Goal: Information Seeking & Learning: Learn about a topic

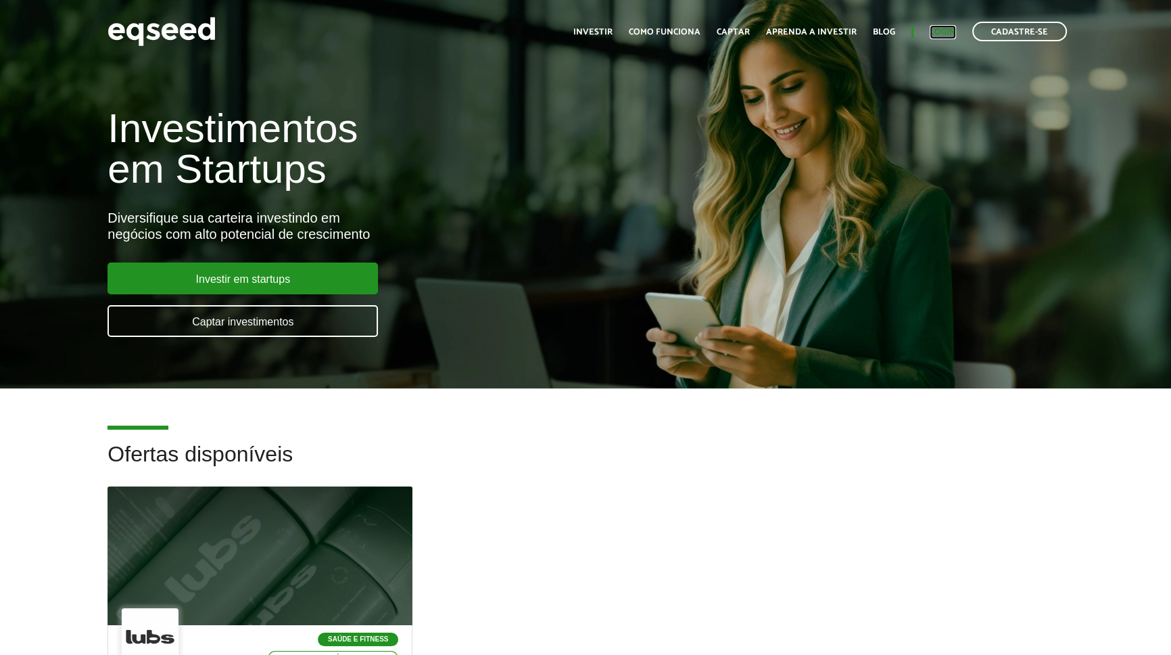
click at [948, 30] on link "Login" at bounding box center [943, 32] width 26 height 9
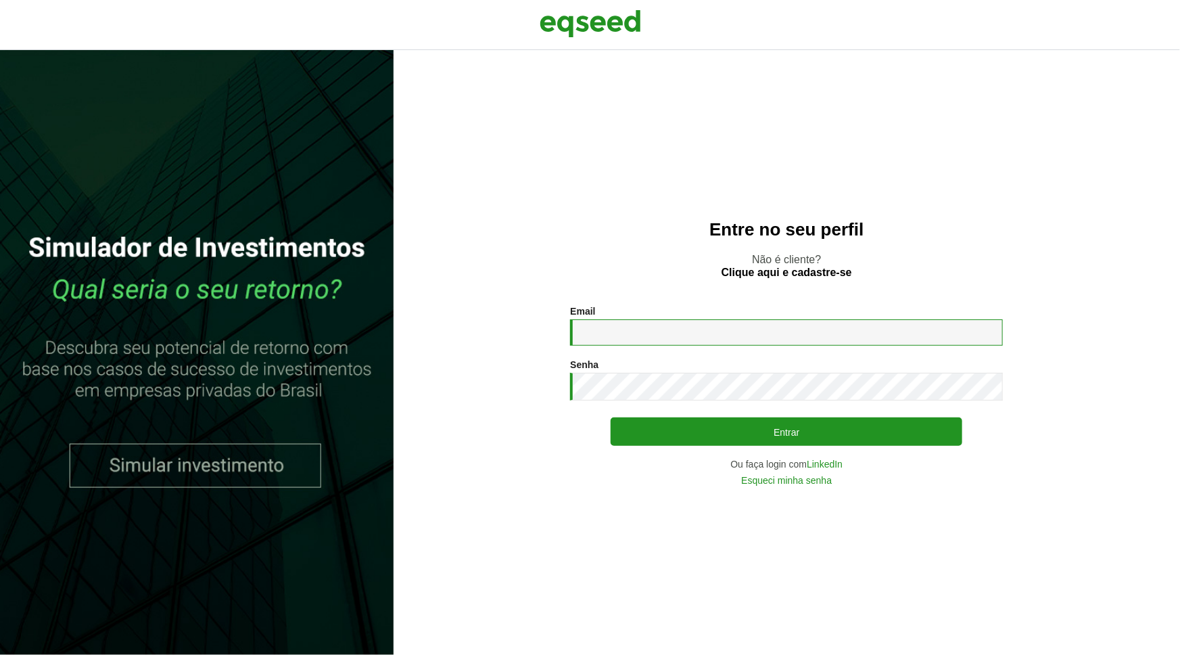
click at [667, 339] on input "Email *" at bounding box center [786, 332] width 433 height 26
click at [611, 417] on button "Entrar" at bounding box center [787, 431] width 352 height 28
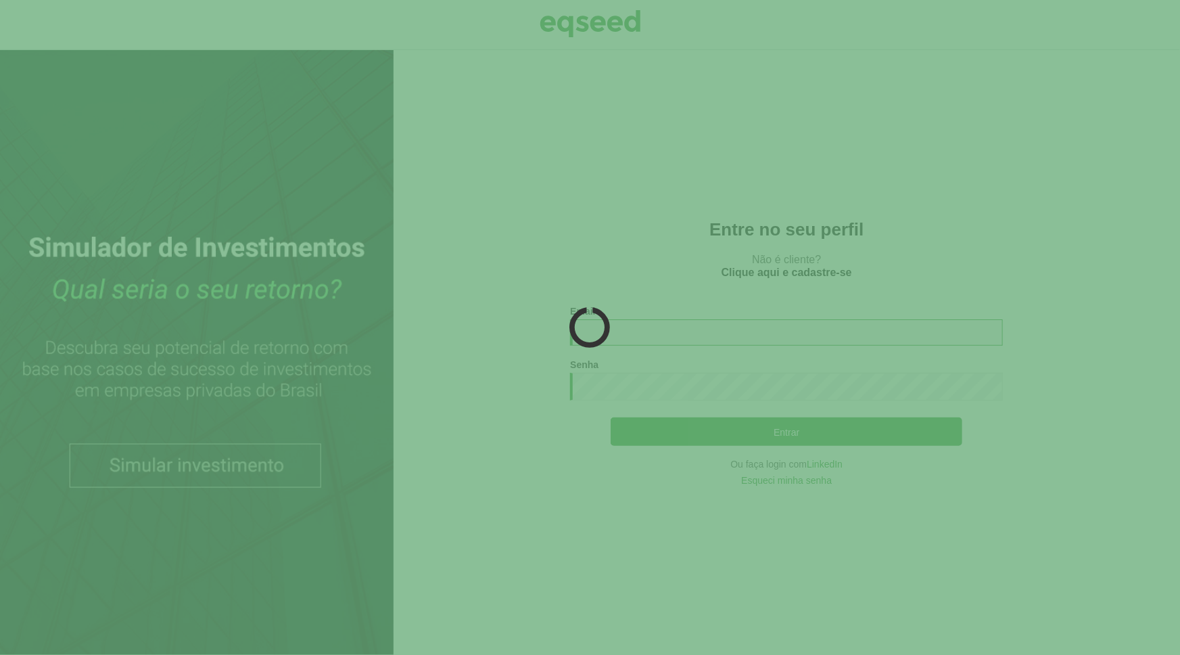
type input "**********"
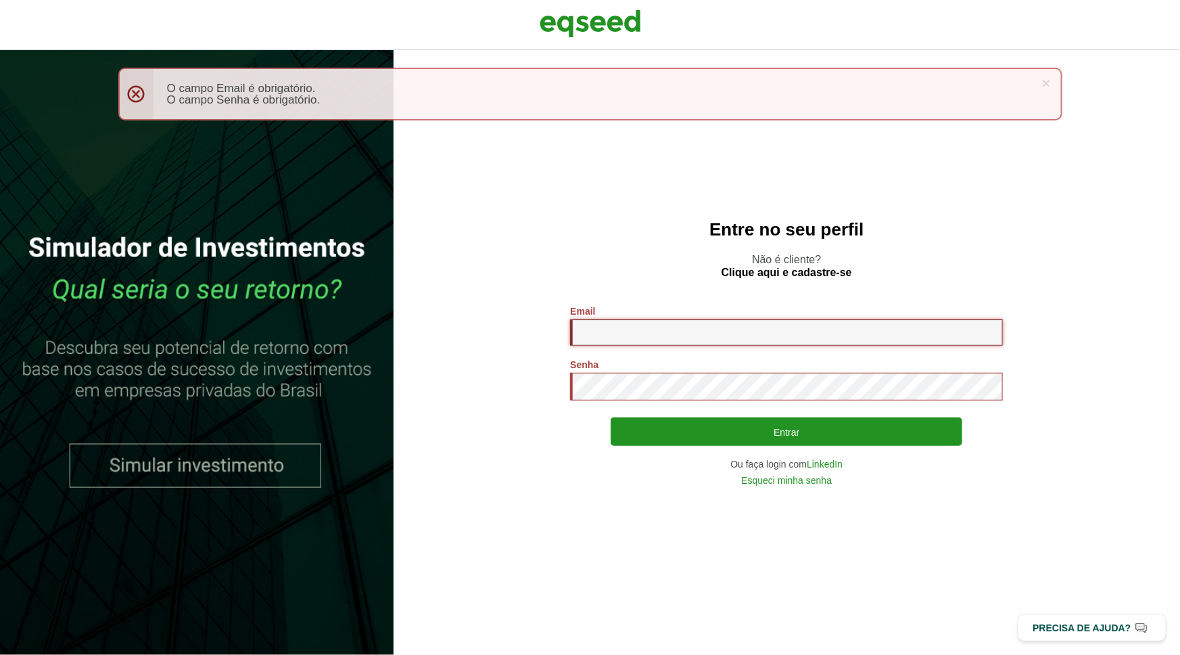
click at [687, 335] on input "Email *" at bounding box center [786, 332] width 433 height 26
type input "**********"
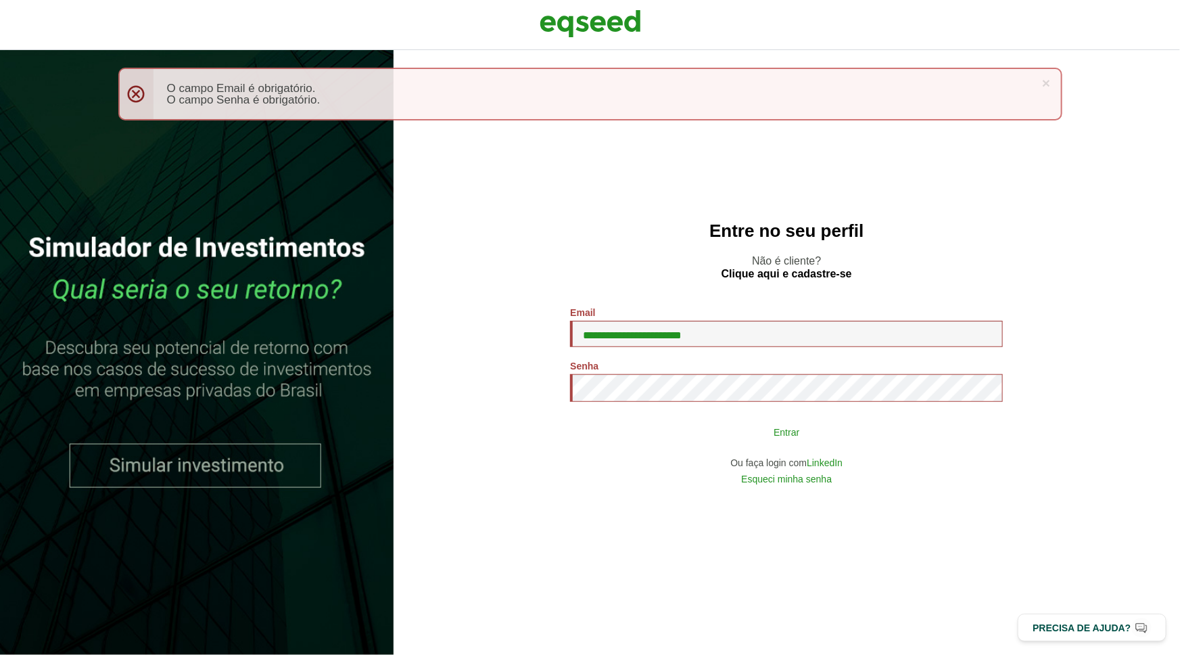
click at [720, 438] on button "Entrar" at bounding box center [787, 432] width 352 height 26
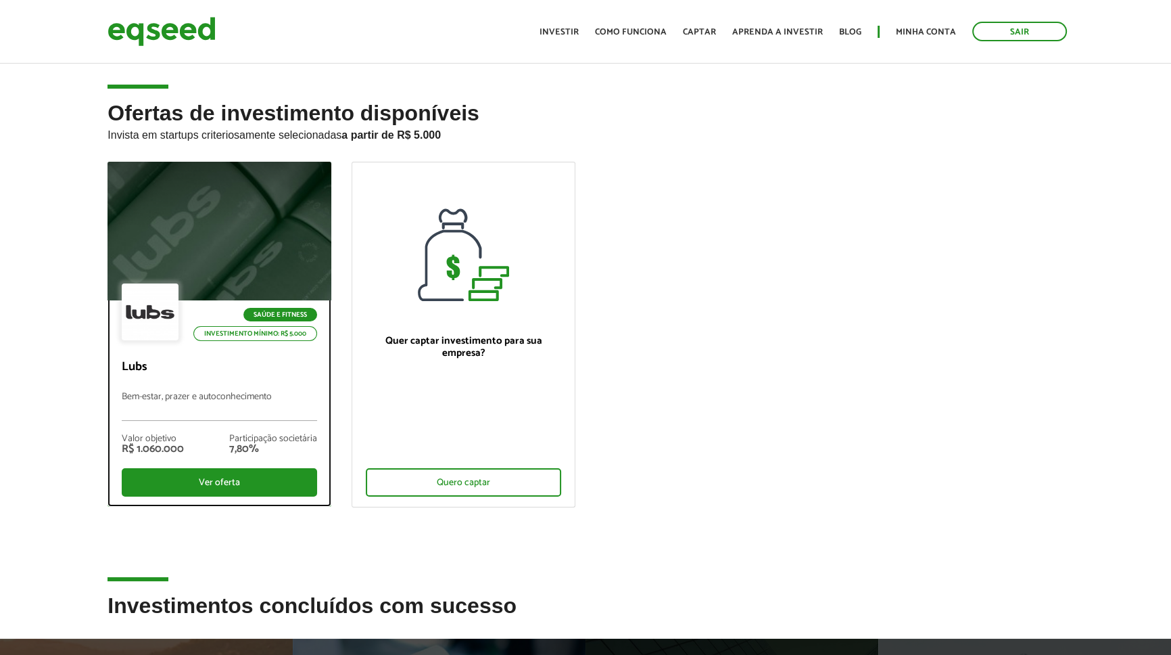
click at [241, 263] on div at bounding box center [219, 231] width 268 height 166
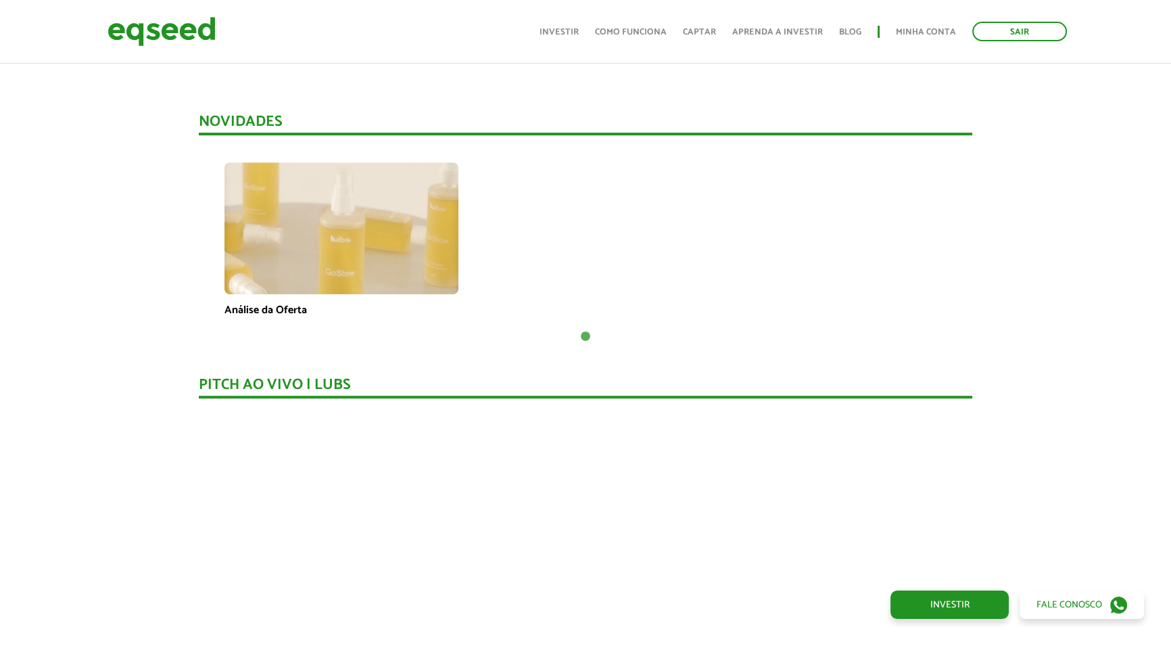
scroll to position [946, 0]
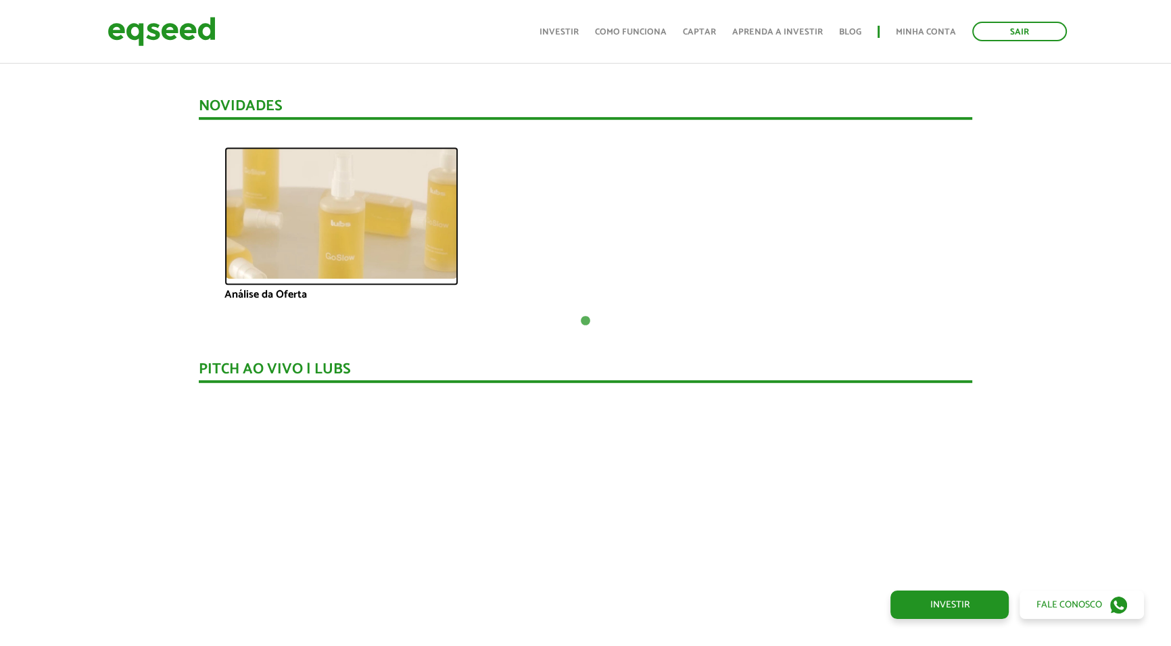
click at [394, 210] on img at bounding box center [342, 213] width 234 height 132
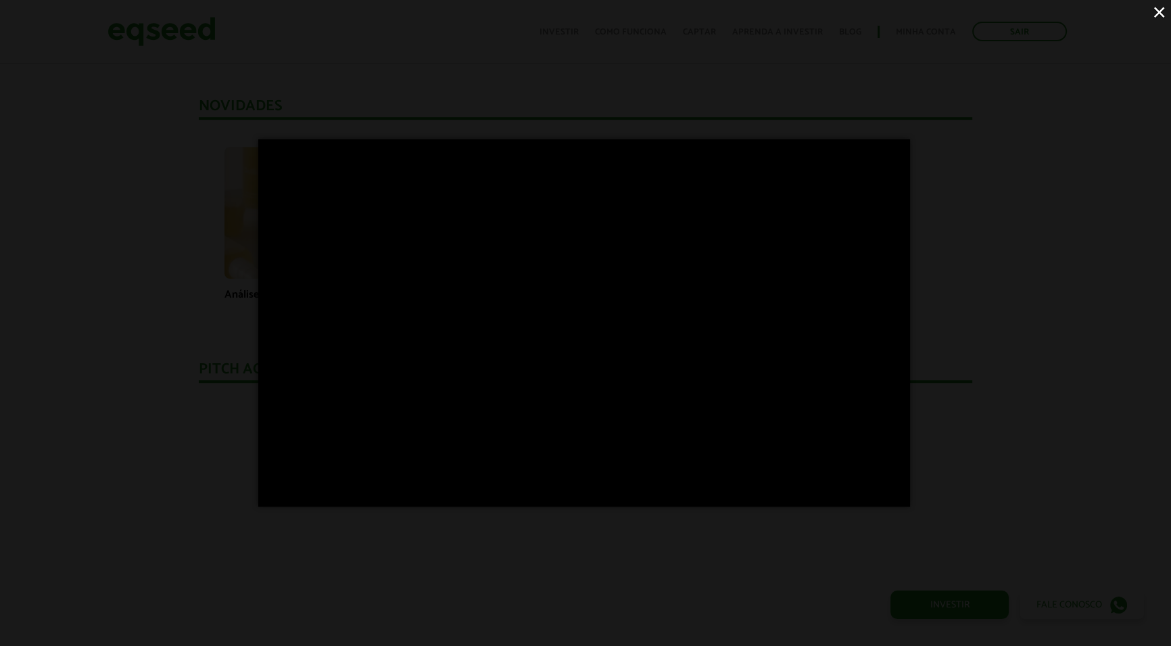
click at [1067, 446] on div "×" at bounding box center [585, 323] width 1171 height 646
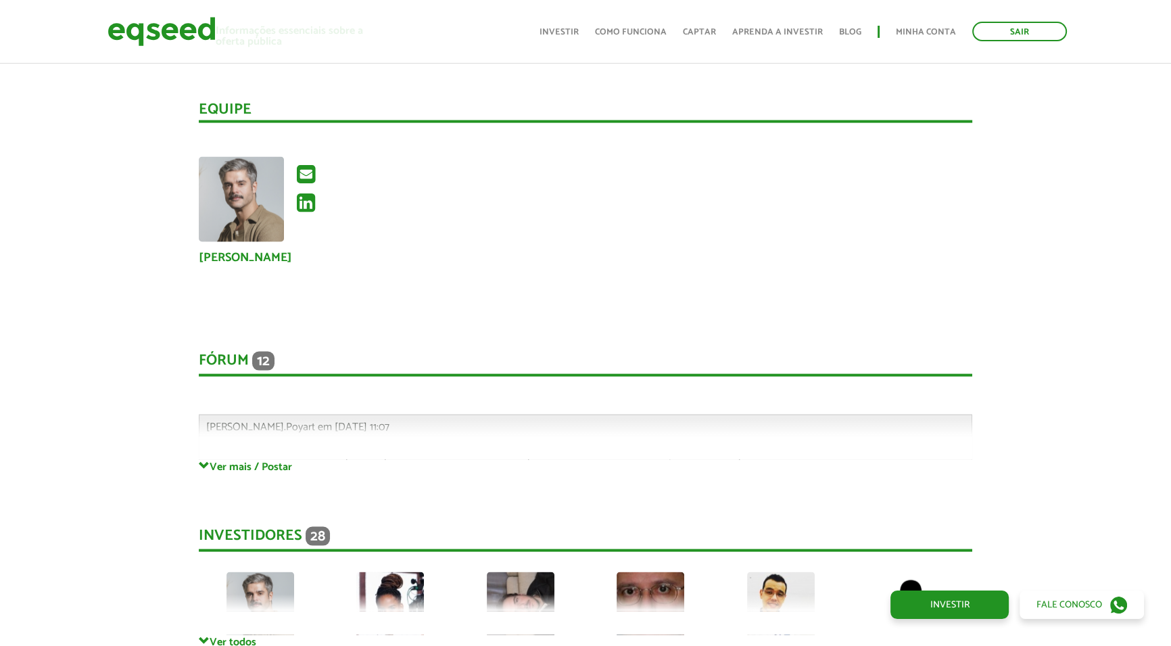
scroll to position [3651, 0]
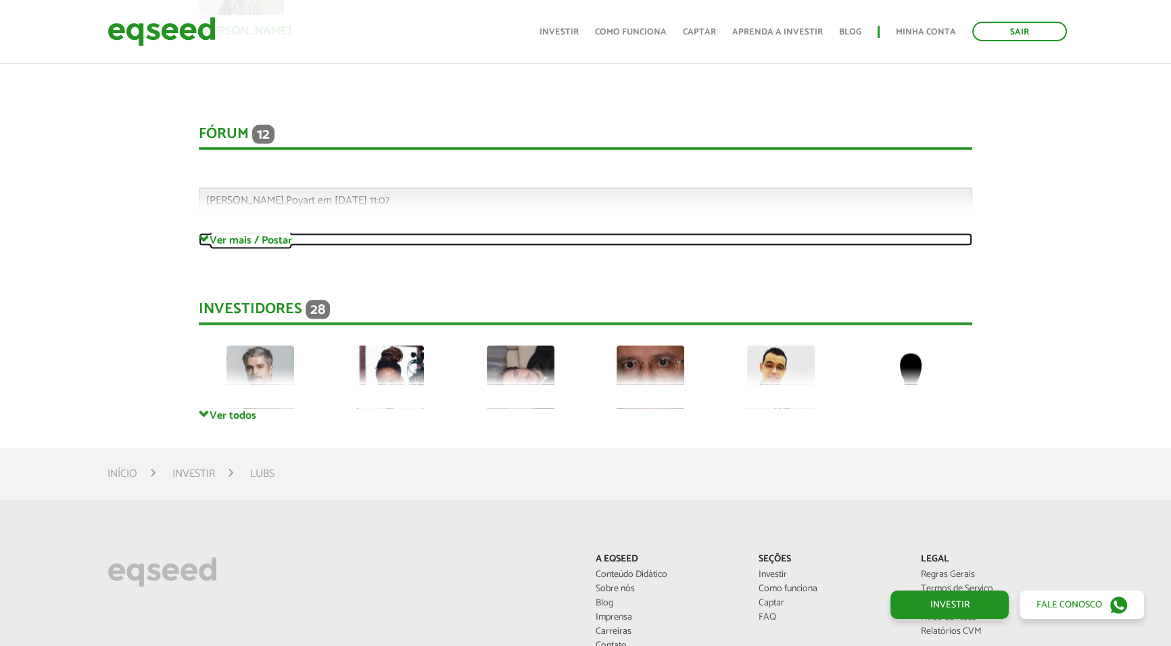
click at [271, 233] on link "Ver mais / Postar" at bounding box center [586, 239] width 774 height 13
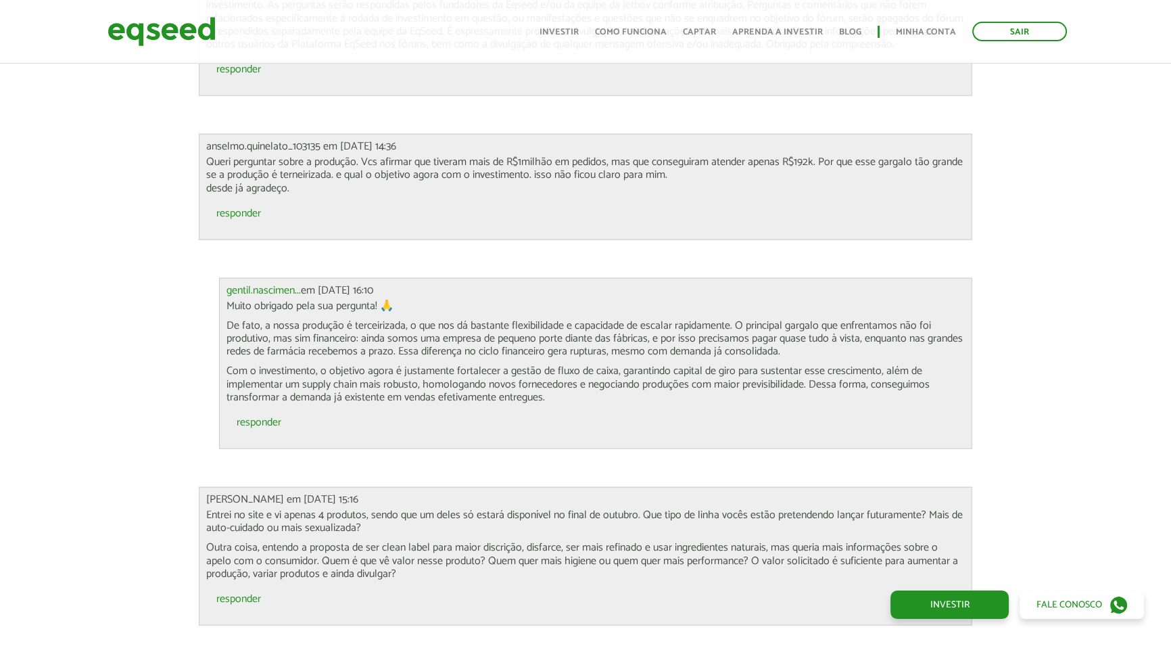
scroll to position [3996, 0]
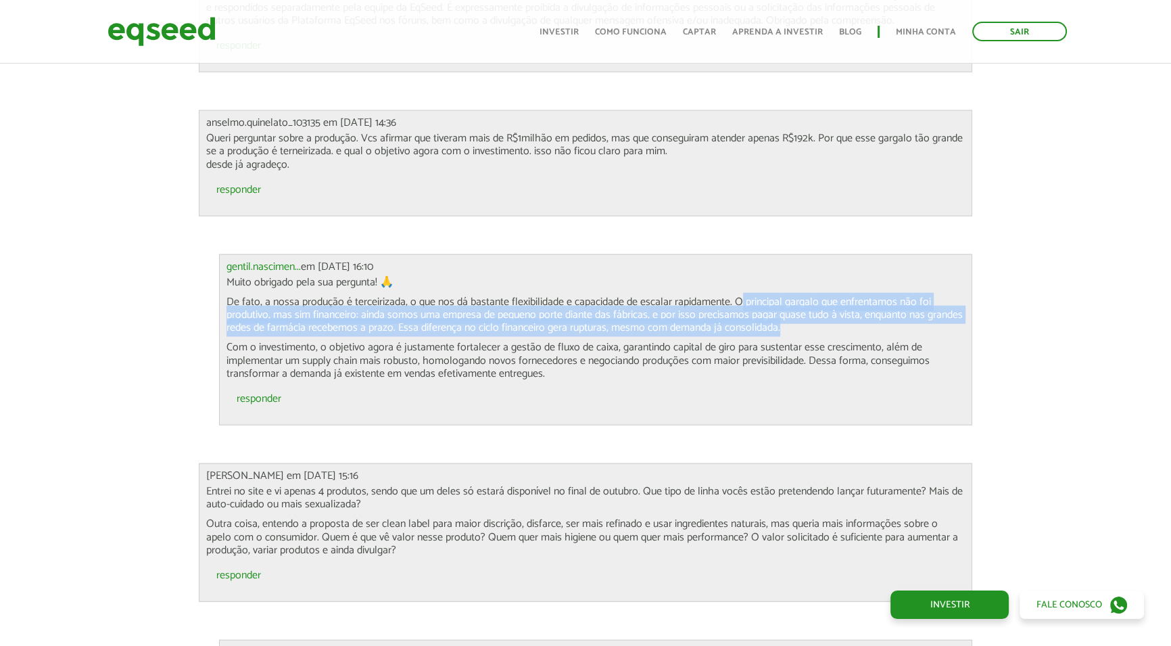
drag, startPoint x: 755, startPoint y: 284, endPoint x: 894, endPoint y: 312, distance: 142.0
click at [894, 312] on p "De fato, a nossa produção é terceirizada, o que nos dá bastante flexibilidade e…" at bounding box center [596, 315] width 739 height 39
click at [846, 308] on p "De fato, a nossa produção é terceirizada, o que nos dá bastante flexibilidade e…" at bounding box center [596, 315] width 739 height 39
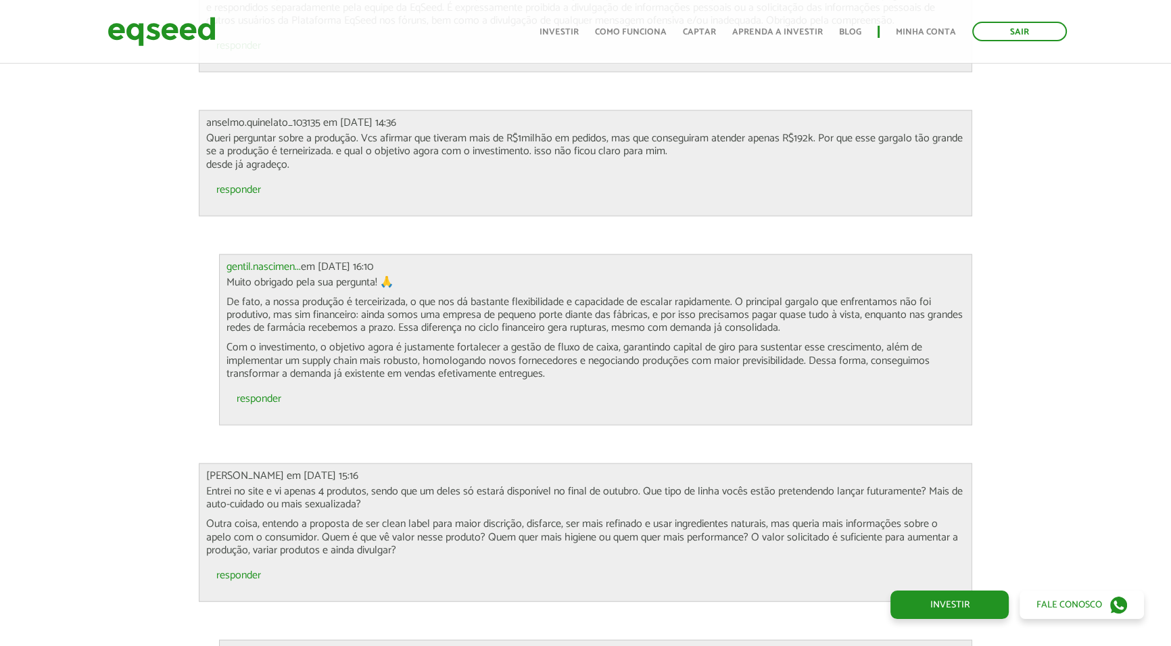
click at [849, 298] on p "De fato, a nossa produção é terceirizada, o que nos dá bastante flexibilidade e…" at bounding box center [596, 315] width 739 height 39
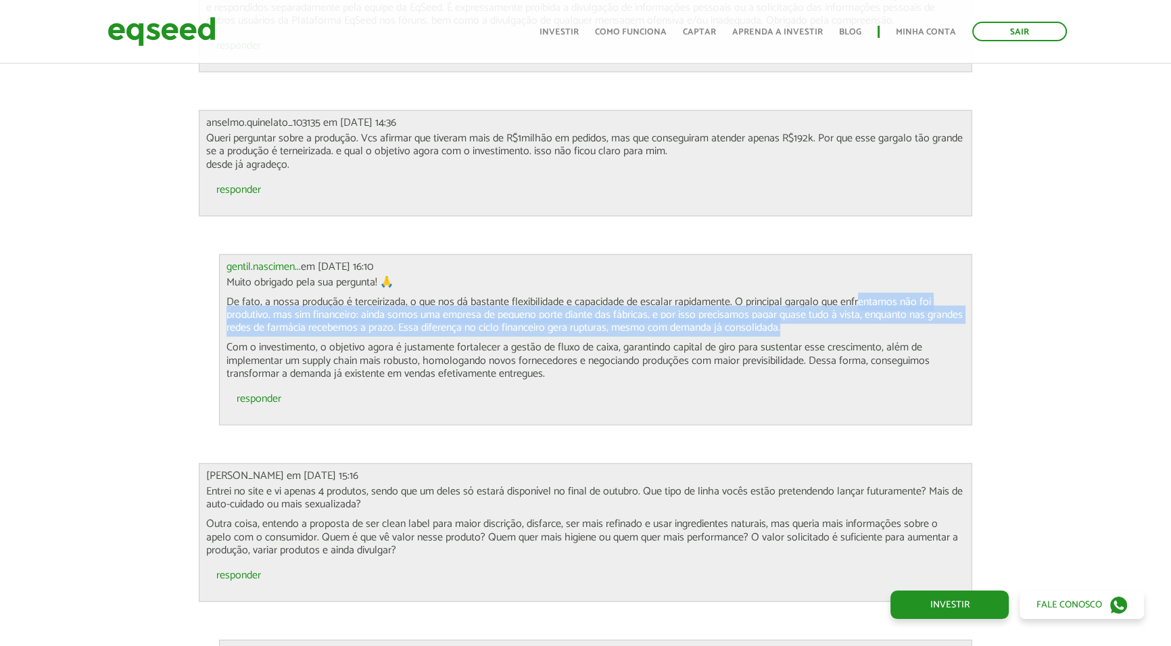
drag, startPoint x: 857, startPoint y: 295, endPoint x: 862, endPoint y: 310, distance: 15.8
click at [862, 310] on p "De fato, a nossa produção é terceirizada, o que nos dá bastante flexibilidade e…" at bounding box center [596, 315] width 739 height 39
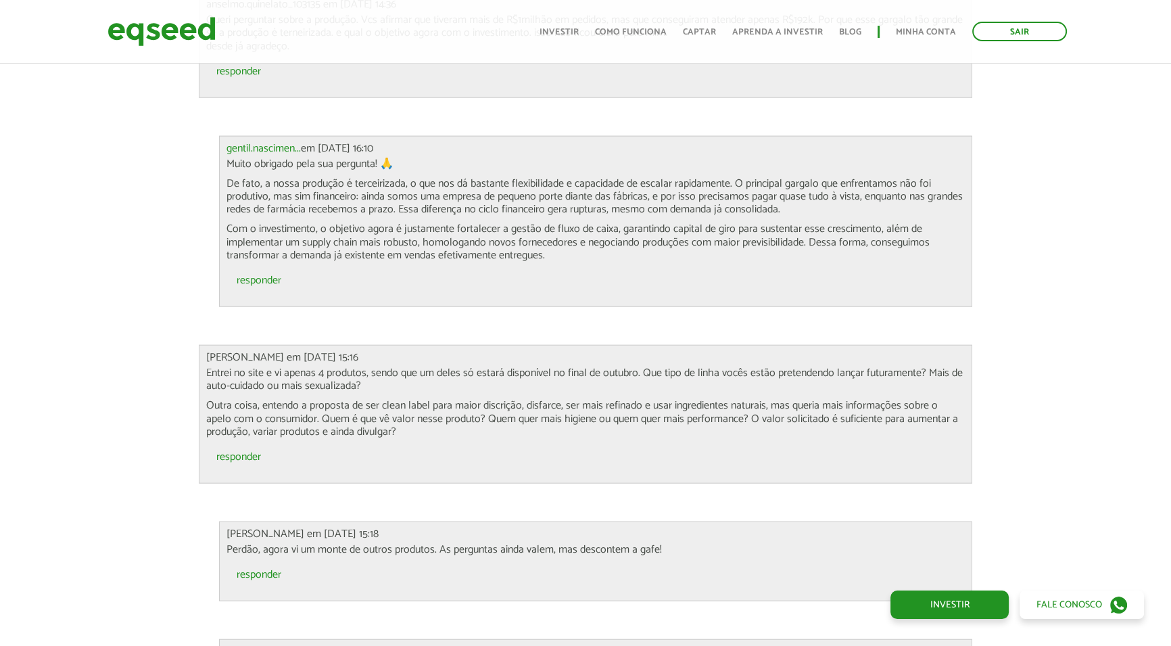
scroll to position [4242, 0]
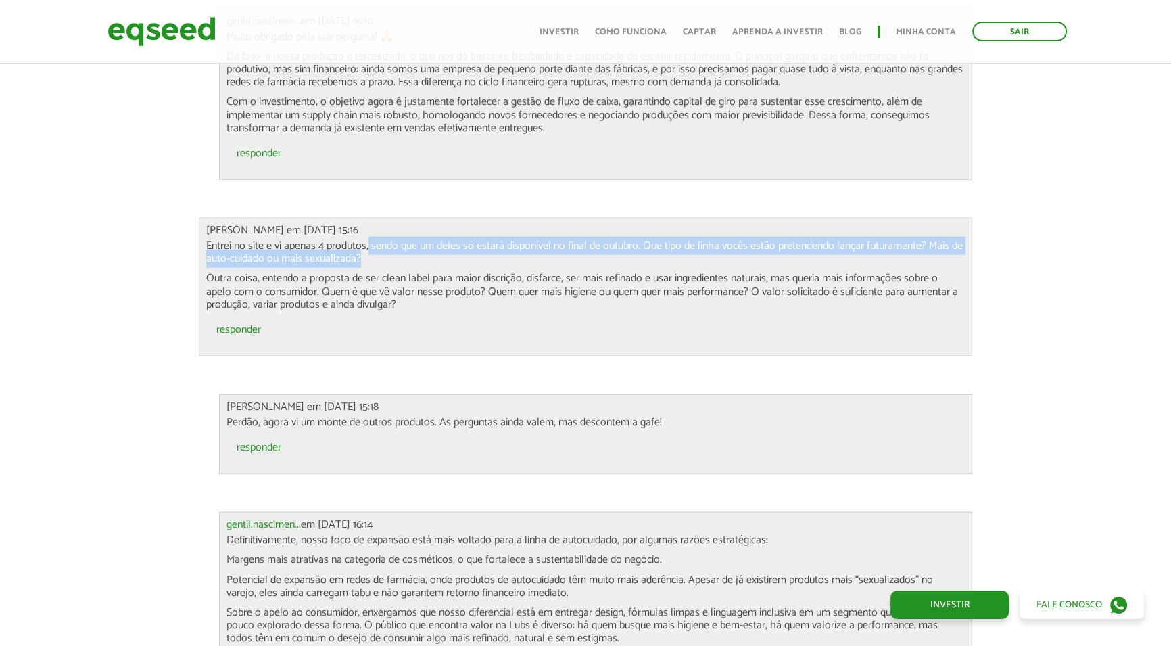
drag, startPoint x: 369, startPoint y: 229, endPoint x: 375, endPoint y: 239, distance: 12.8
click at [375, 239] on p "Entrei no site e vi apenas 4 produtos, sendo que um deles só estará disponível …" at bounding box center [585, 252] width 759 height 26
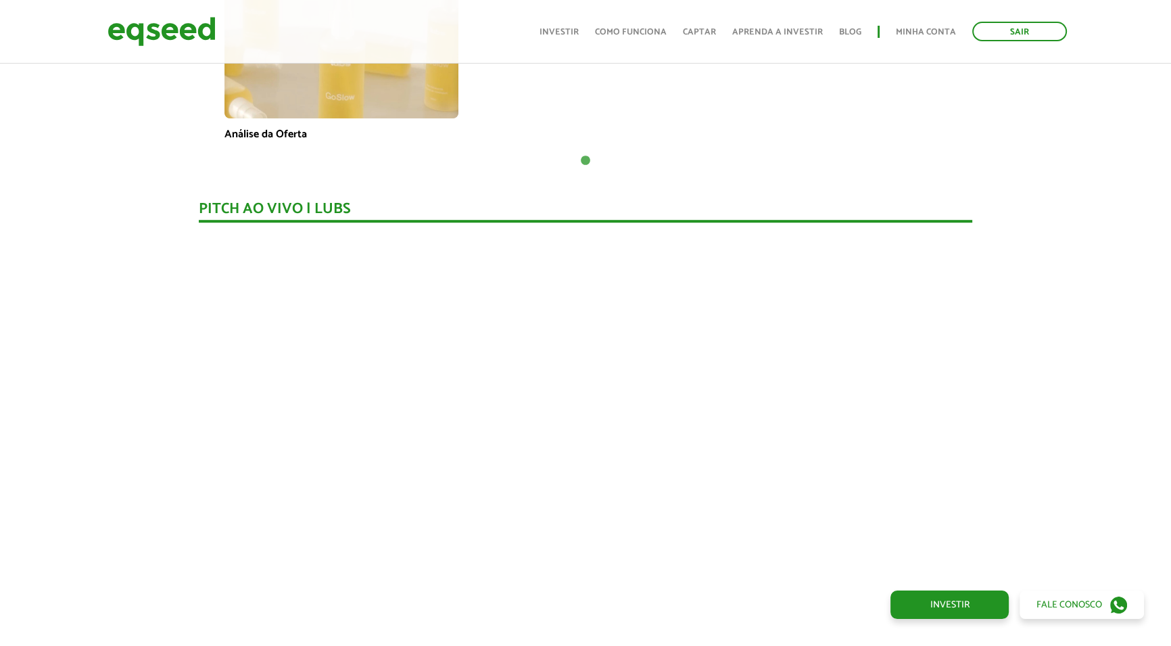
scroll to position [1168, 0]
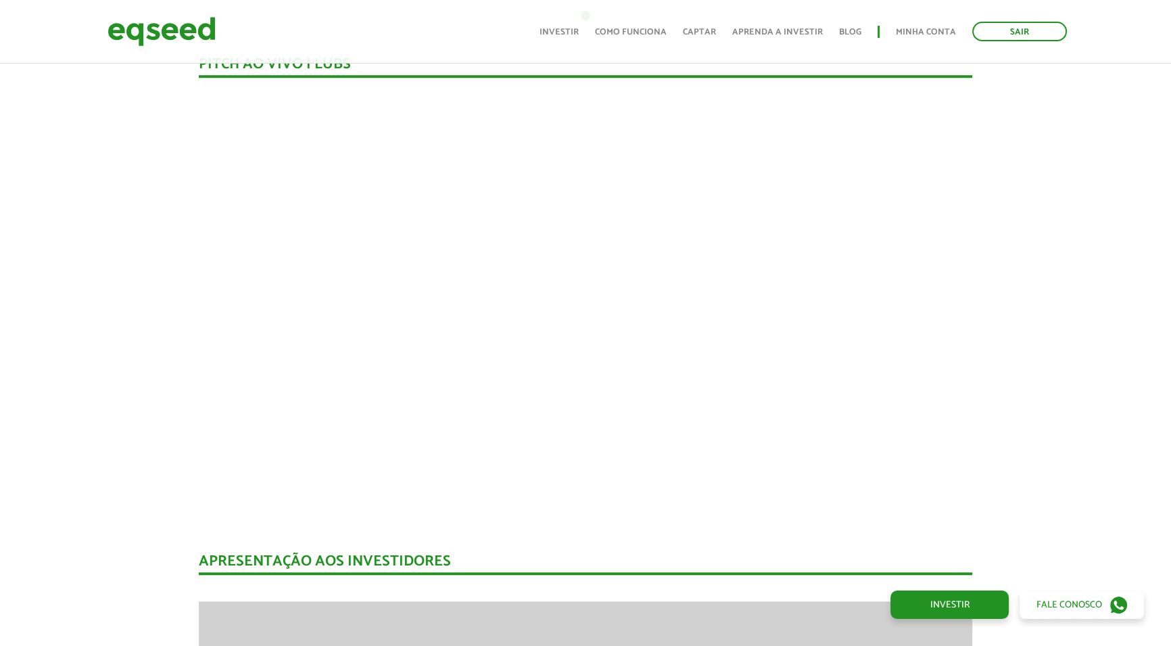
scroll to position [1229, 0]
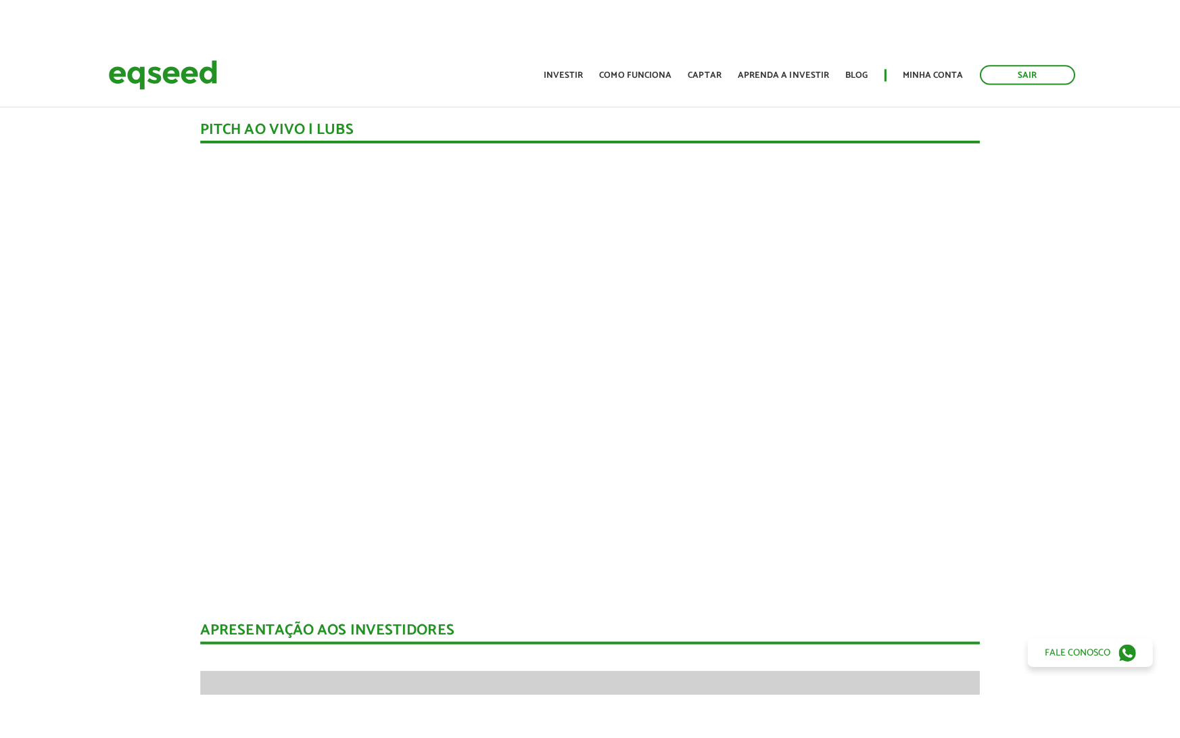
scroll to position [0, 0]
